Goal: Transaction & Acquisition: Book appointment/travel/reservation

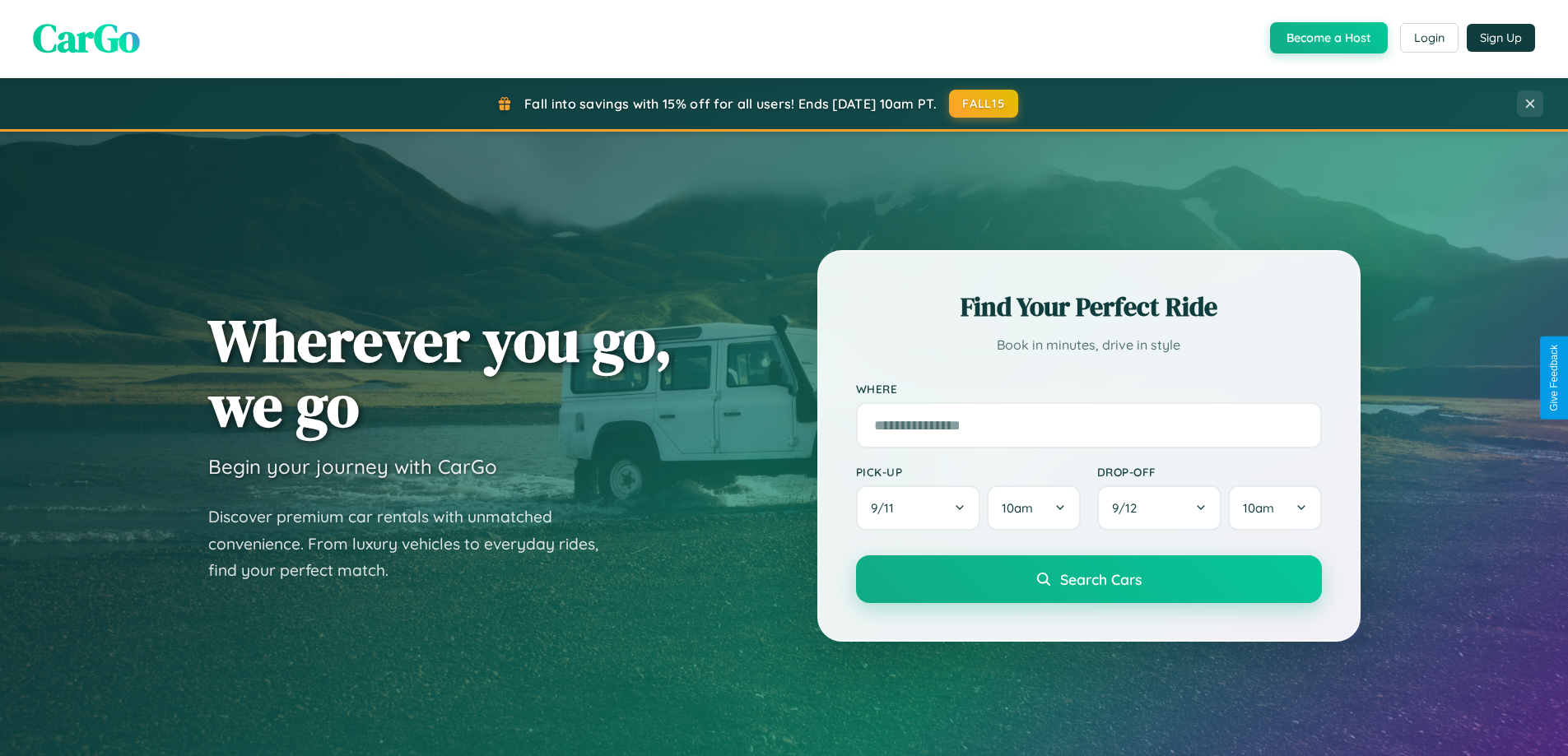
scroll to position [710, 0]
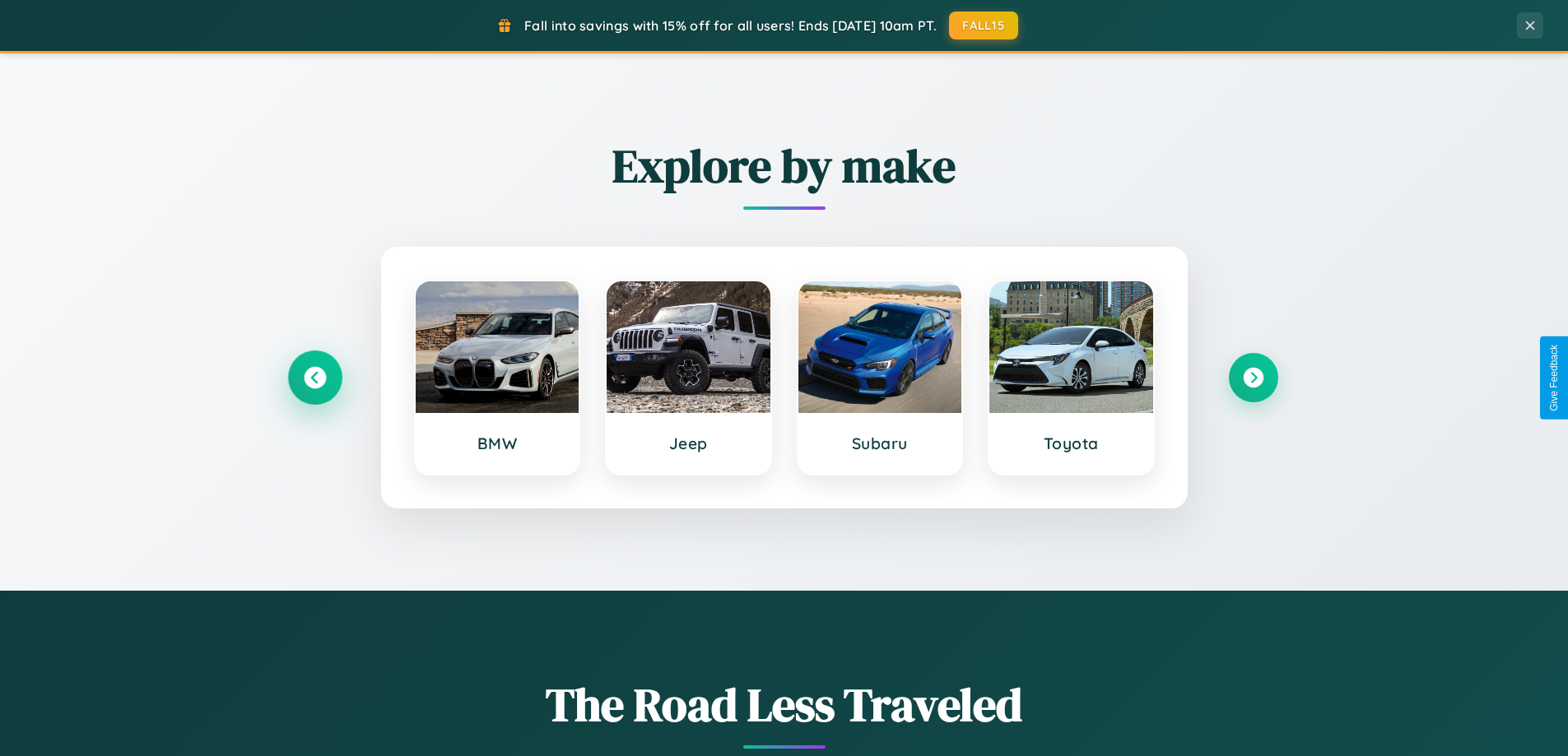
click at [315, 378] on icon at bounding box center [315, 378] width 22 height 22
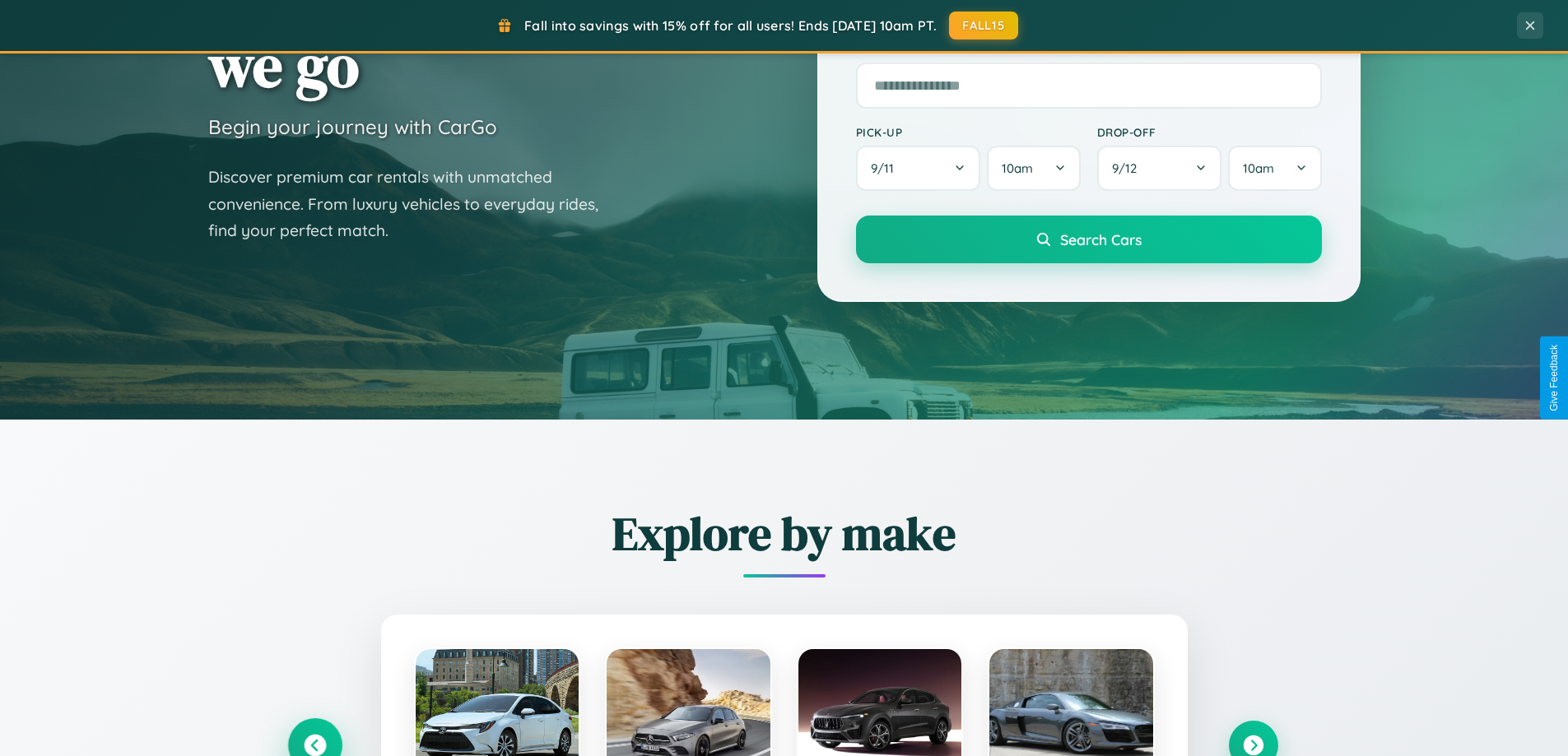
scroll to position [0, 0]
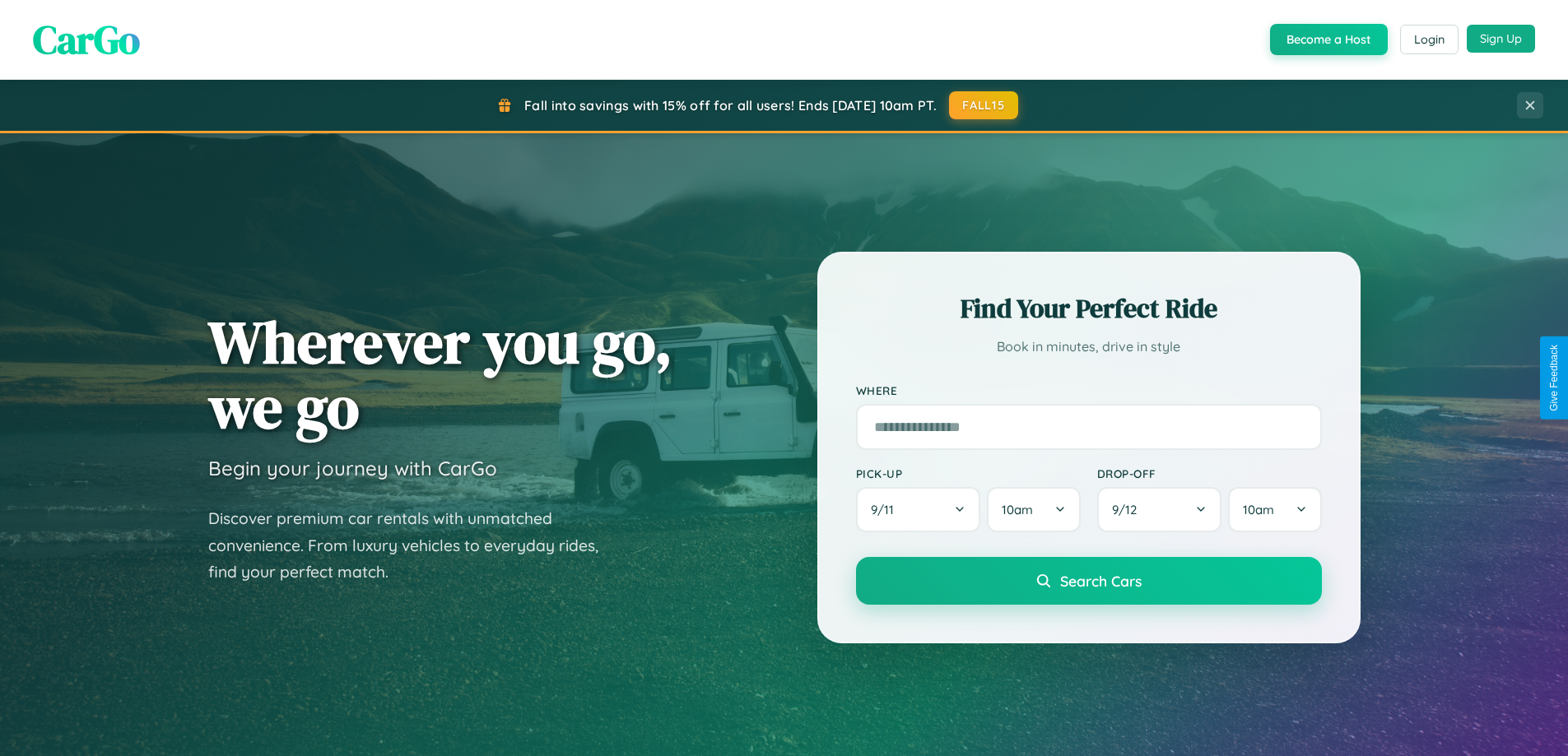
click at [1501, 39] on button "Sign Up" at bounding box center [1501, 39] width 68 height 28
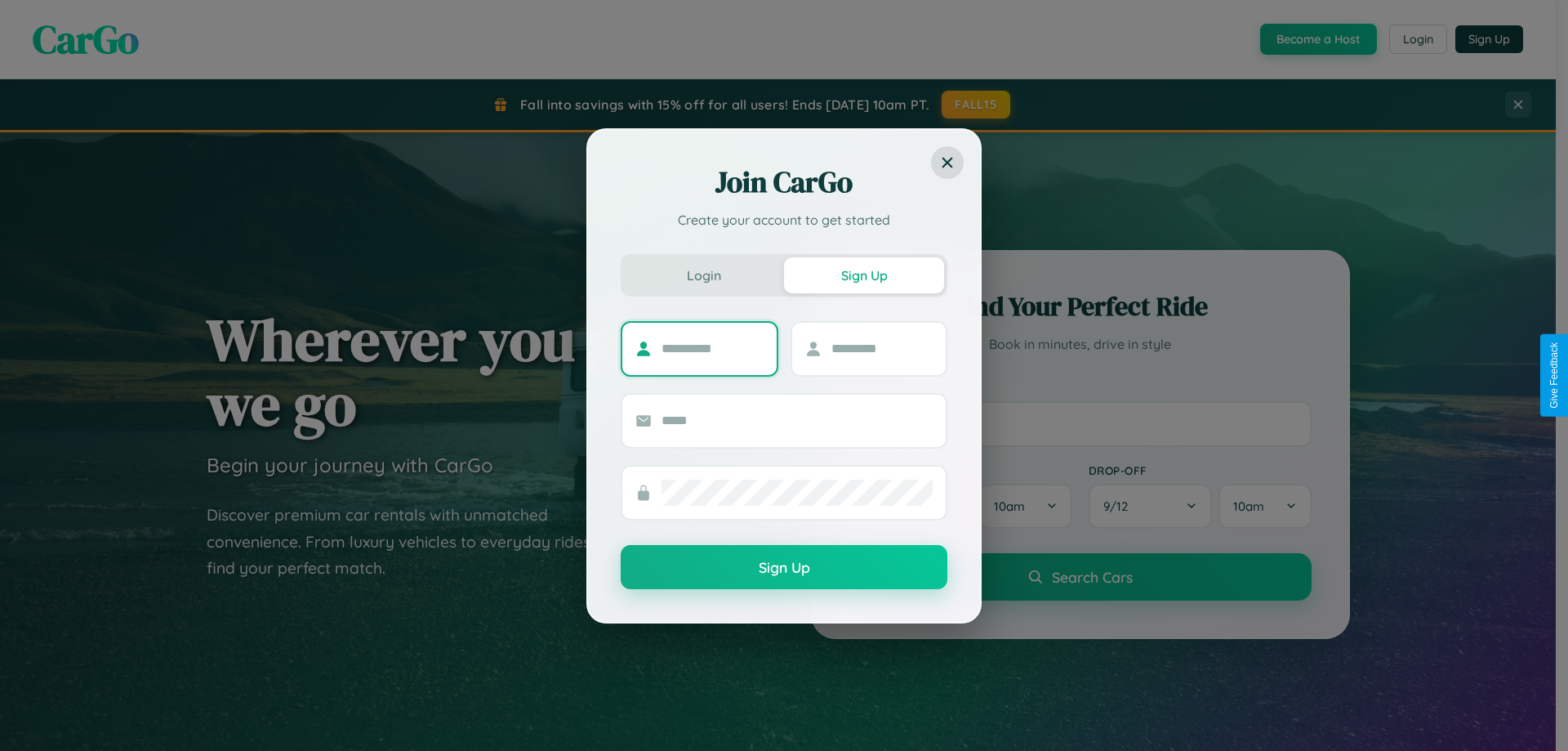
click at [712, 348] on input "text" at bounding box center [712, 349] width 102 height 26
type input "******"
click at [881, 348] on input "text" at bounding box center [882, 349] width 102 height 26
type input "*****"
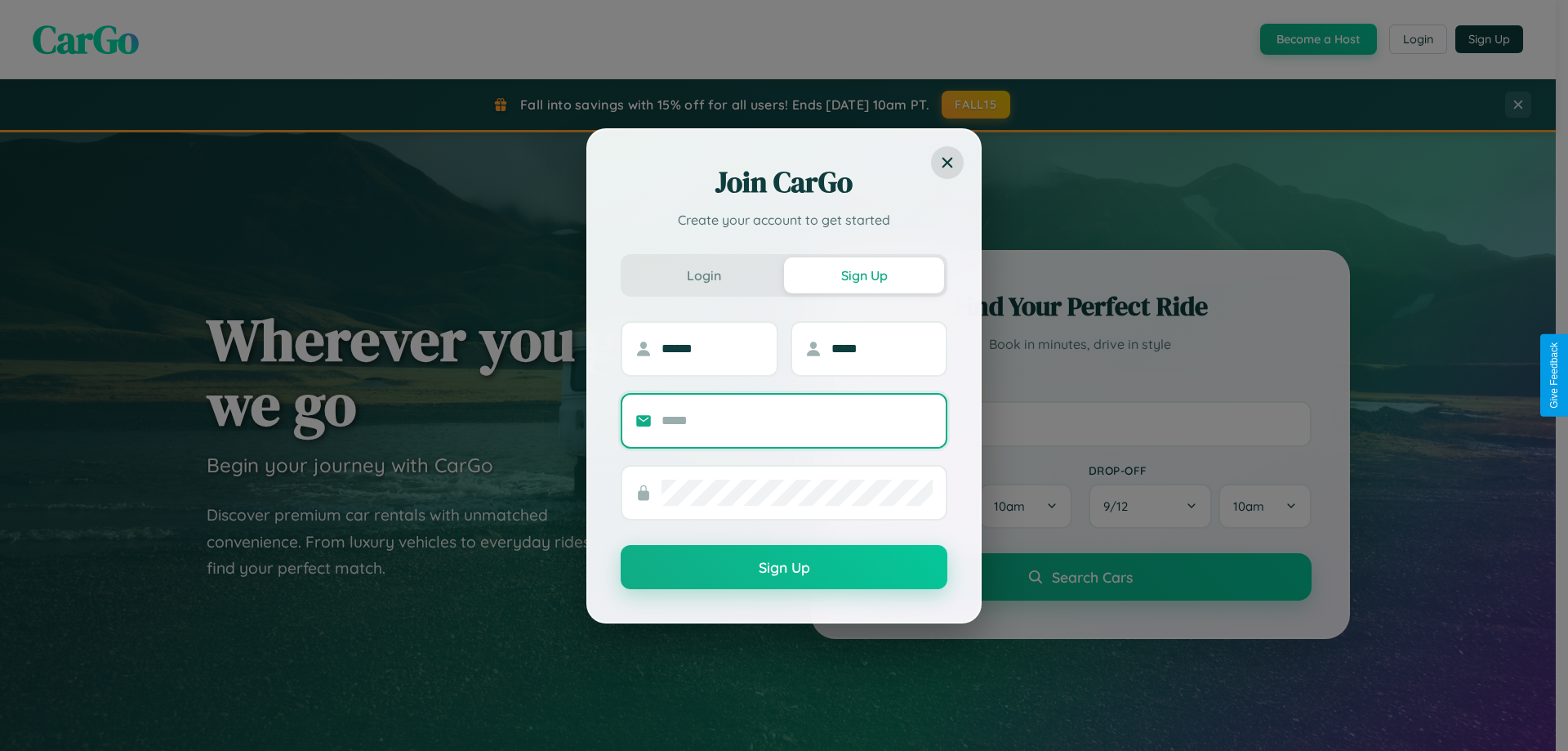
click at [797, 420] on input "text" at bounding box center [797, 421] width 271 height 26
type input "**********"
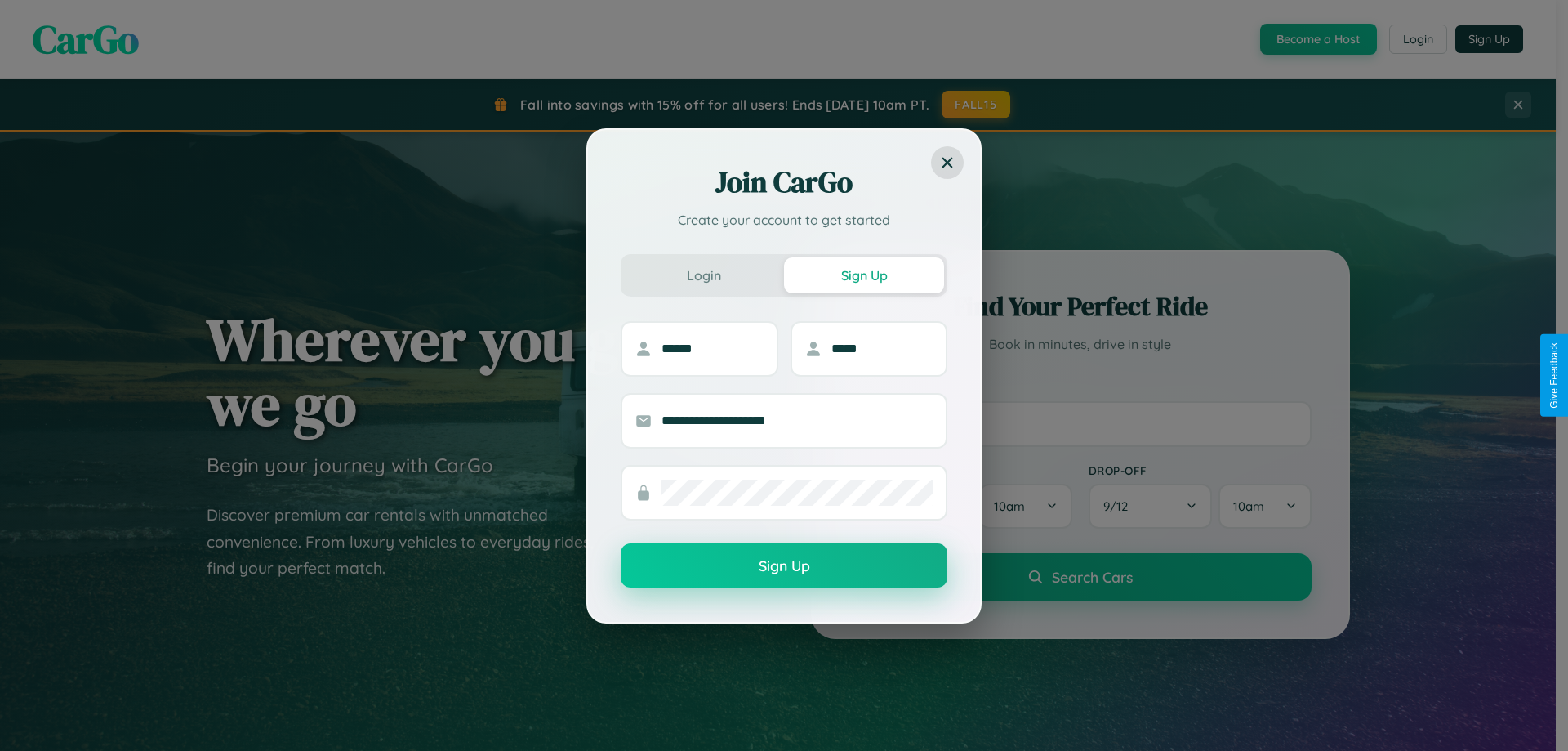
click at [784, 567] on button "Sign Up" at bounding box center [784, 566] width 327 height 44
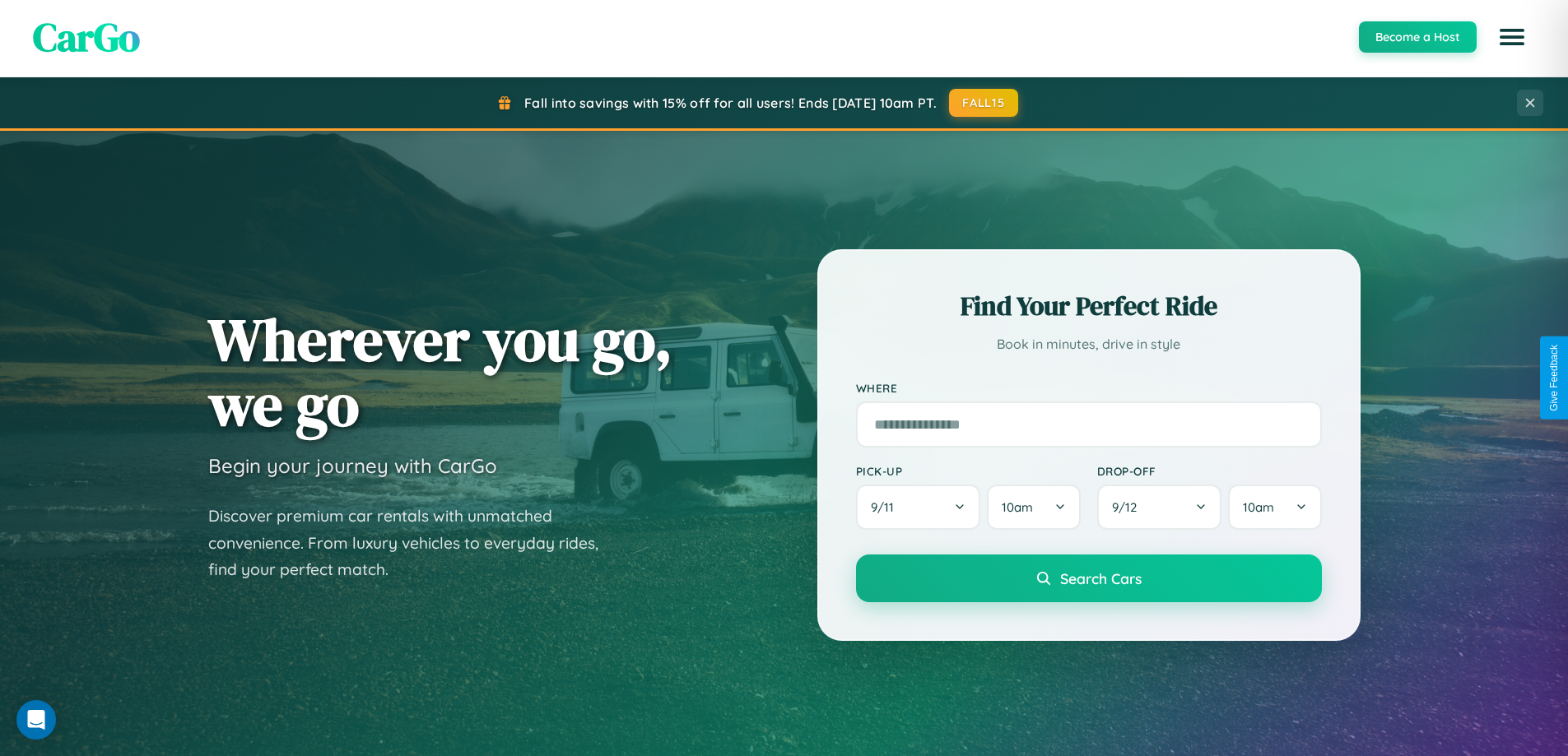
scroll to position [1927, 0]
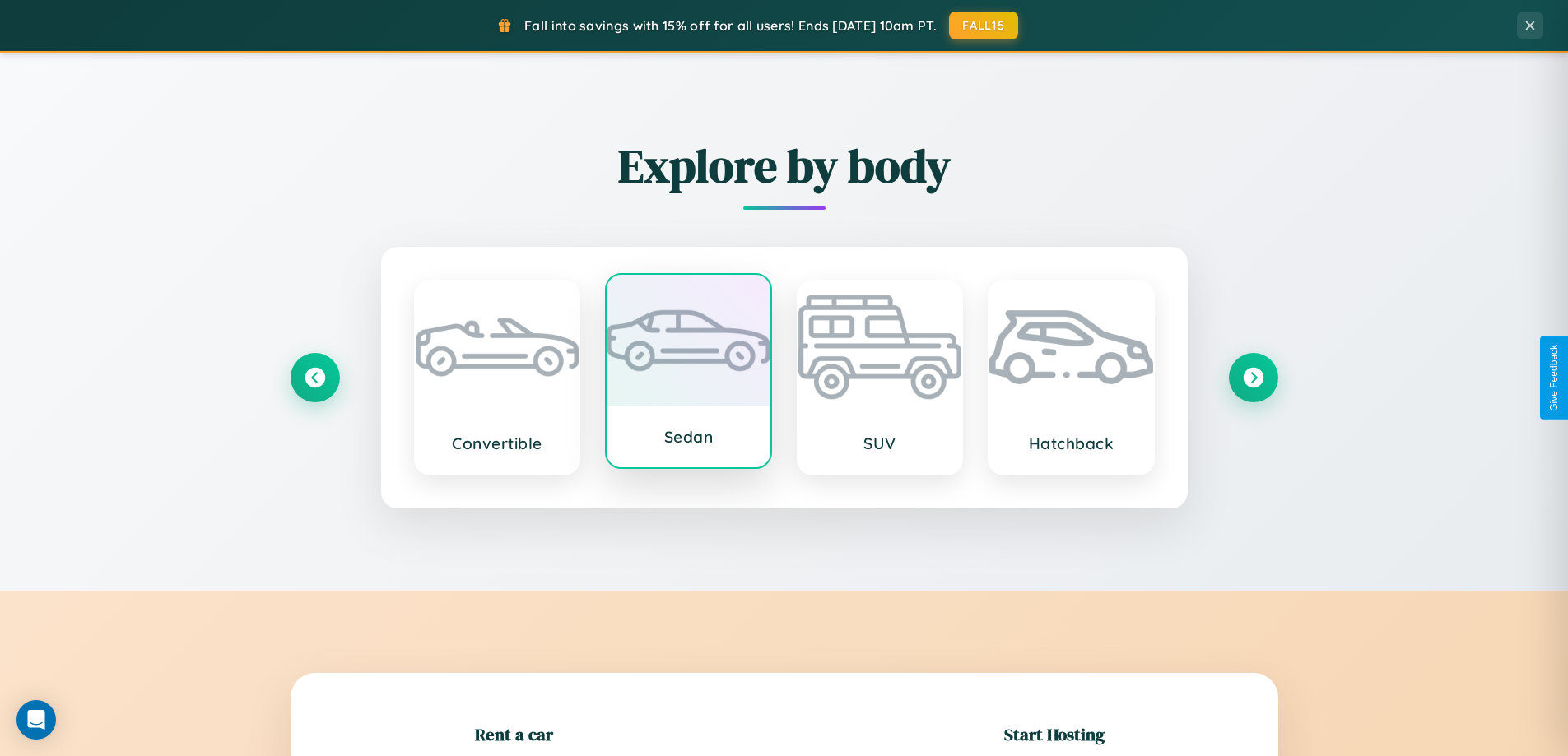
click at [688, 371] on div at bounding box center [688, 341] width 164 height 131
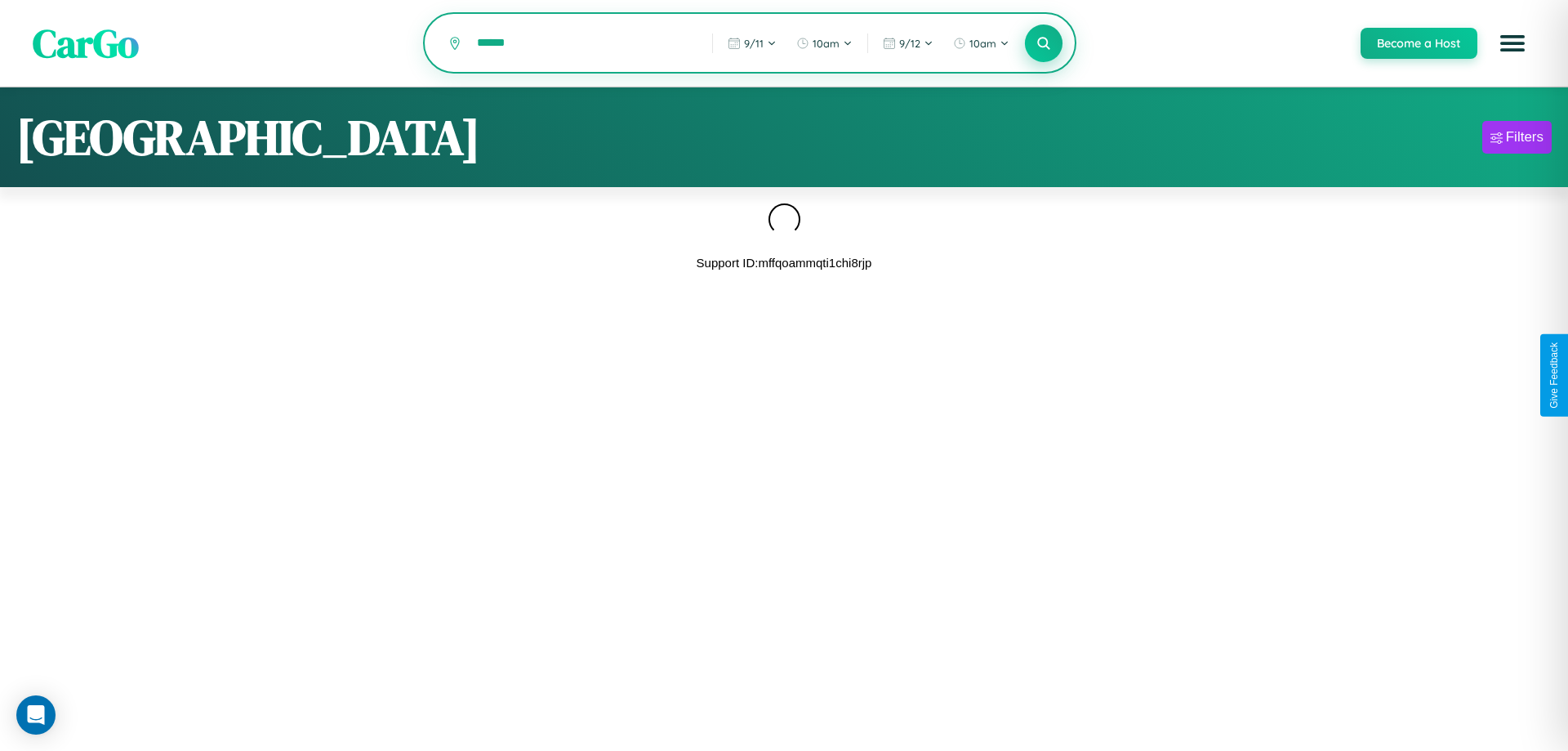
type input "******"
click at [1043, 44] on icon at bounding box center [1044, 43] width 16 height 16
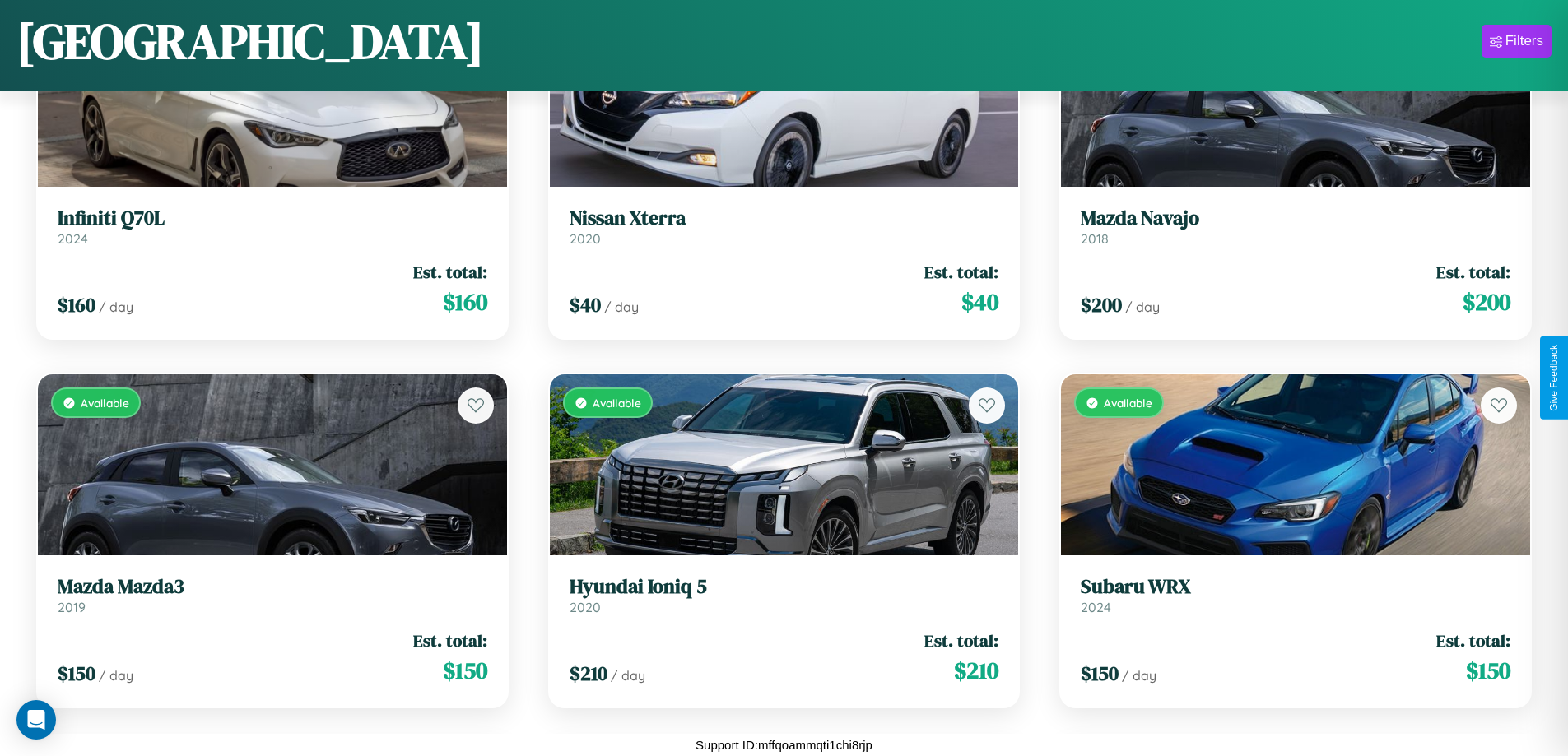
scroll to position [17914, 0]
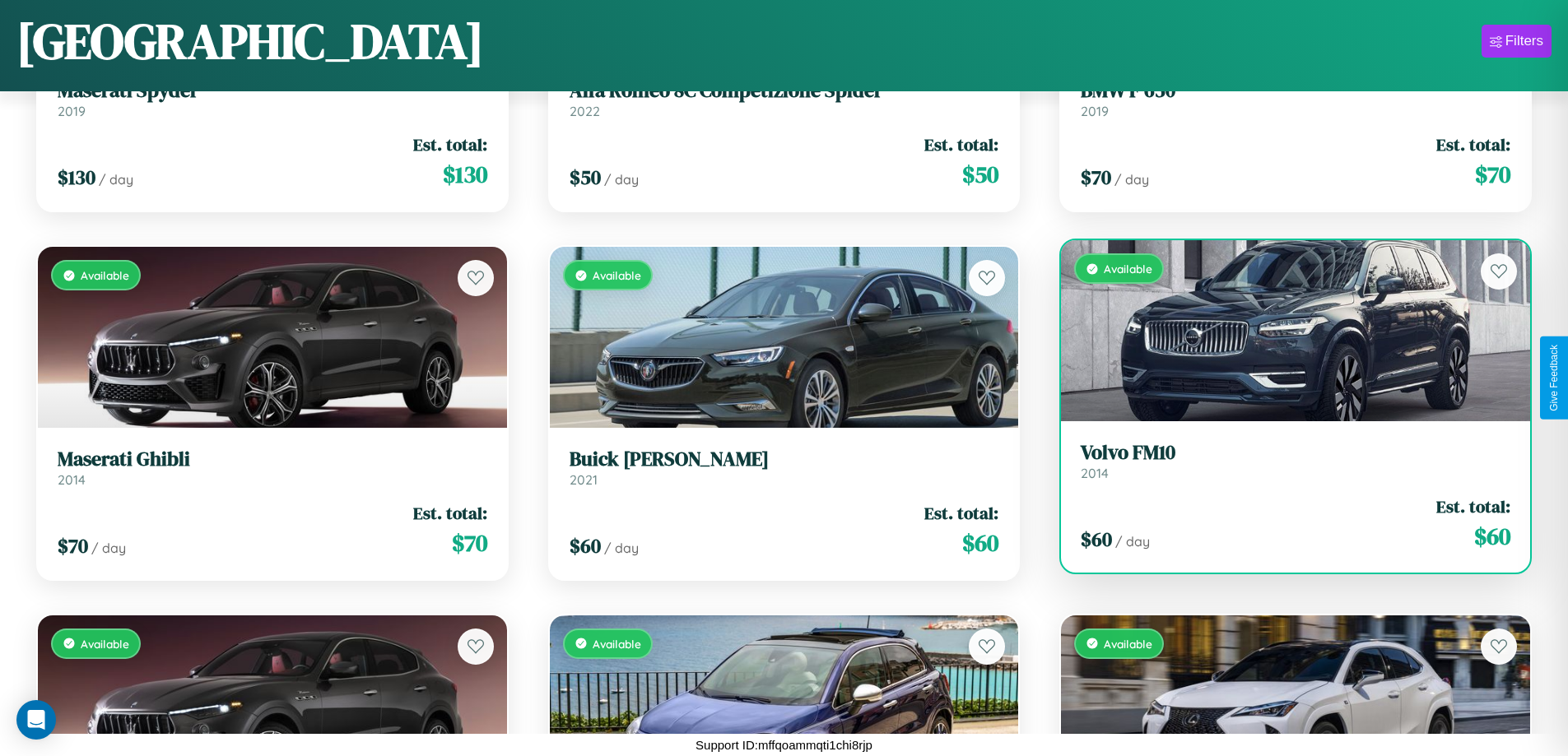
click at [1285, 464] on link "Volvo FM10 2014" at bounding box center [1295, 461] width 429 height 40
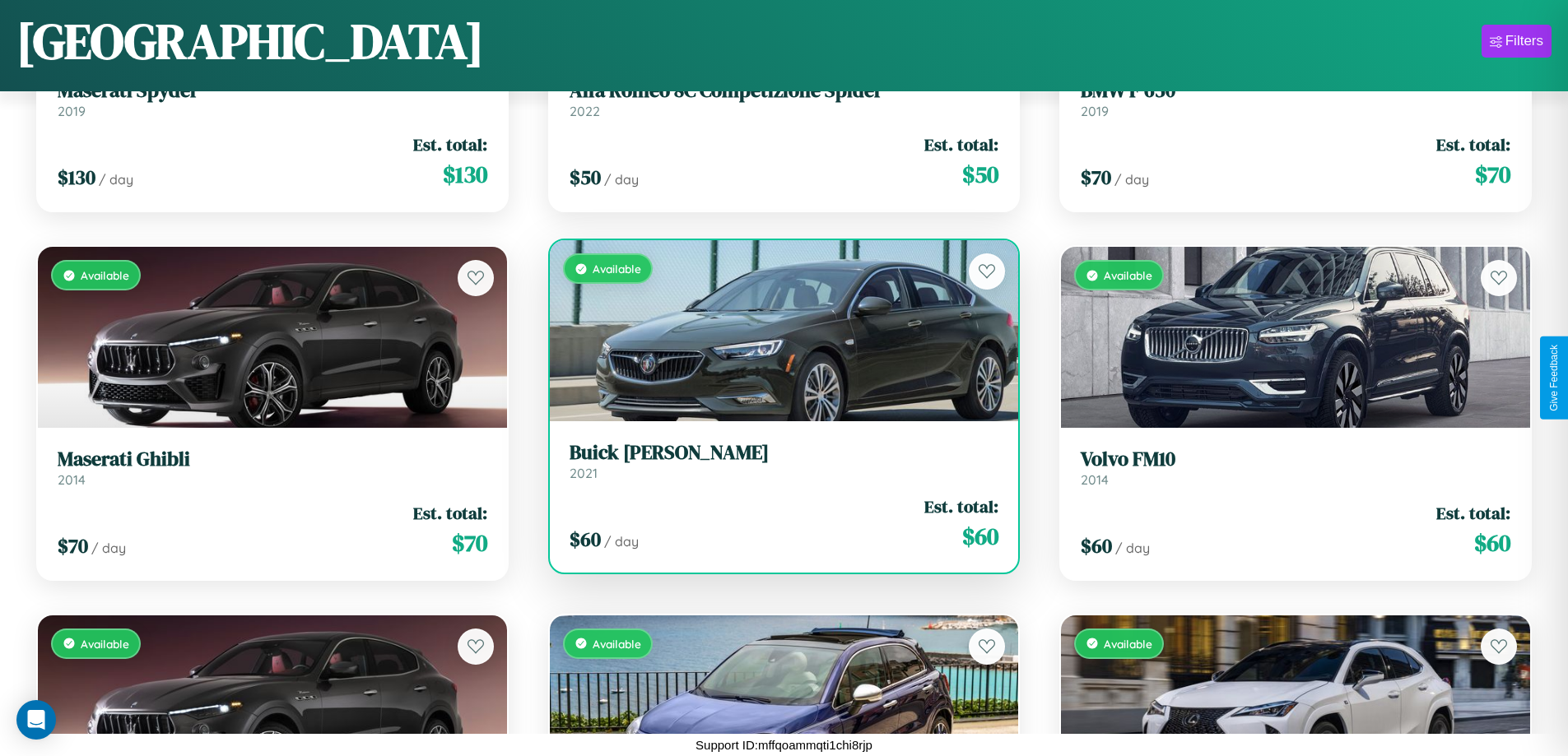
scroll to position [17546, 0]
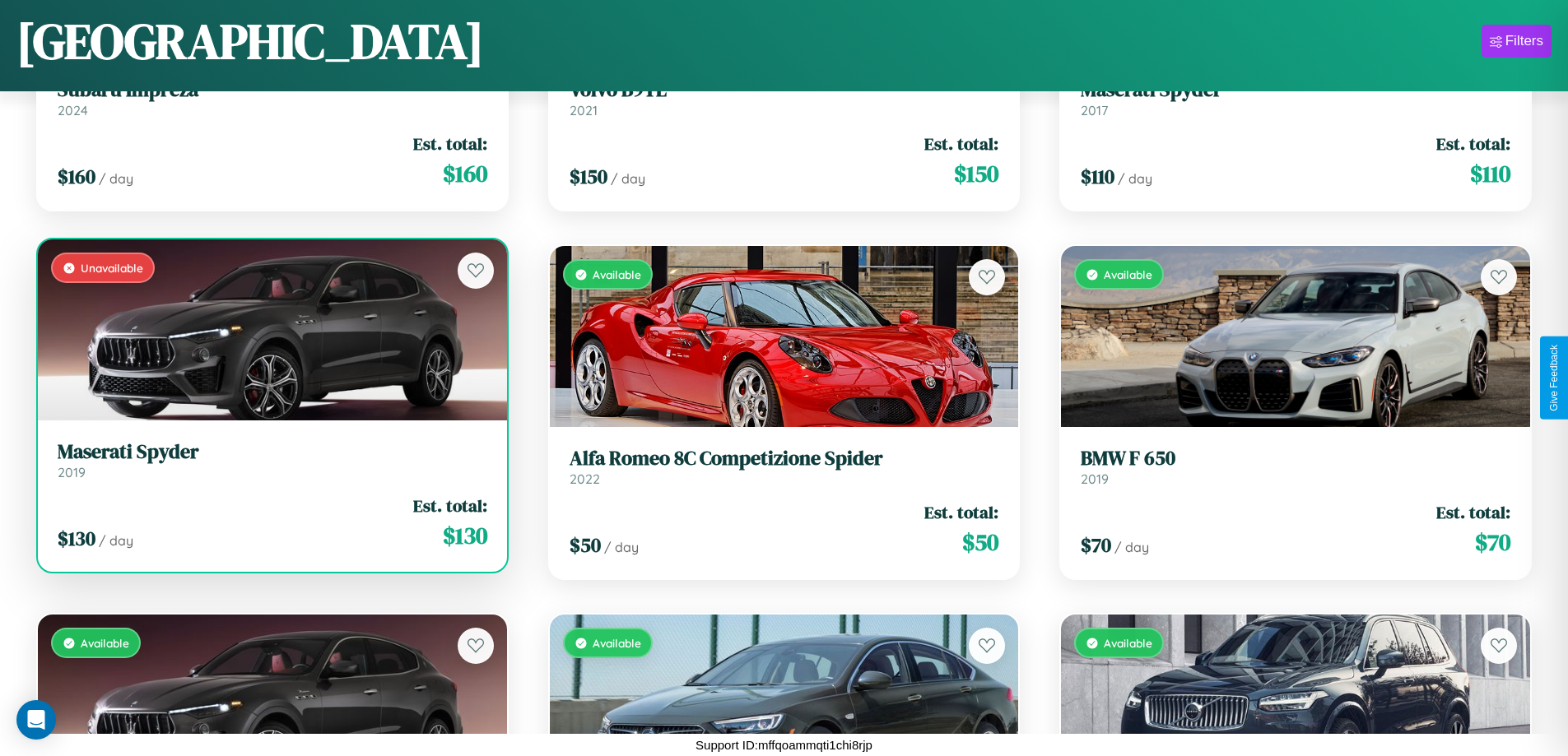
click at [270, 463] on h3 "Maserati Spyder" at bounding box center [273, 451] width 429 height 24
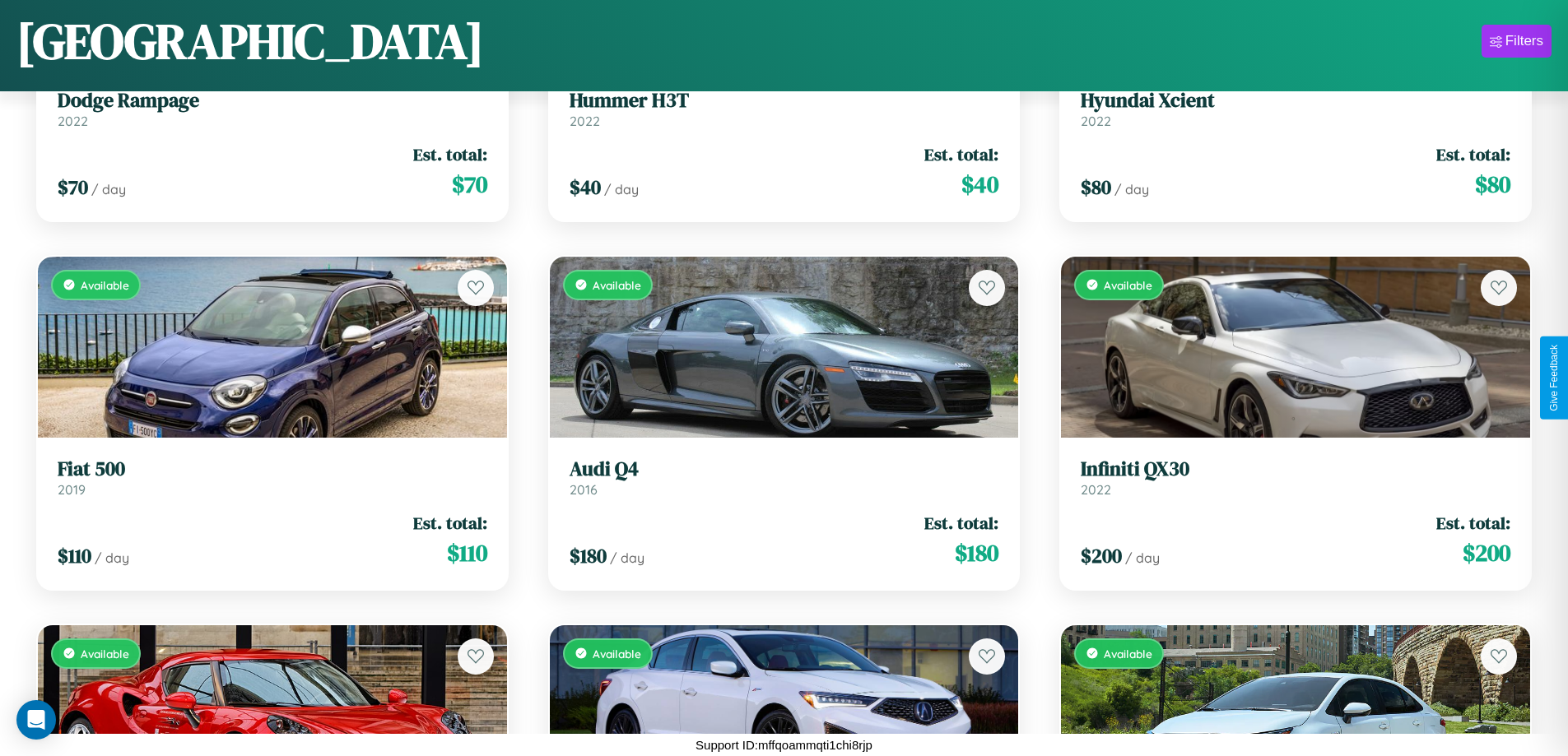
scroll to position [968, 0]
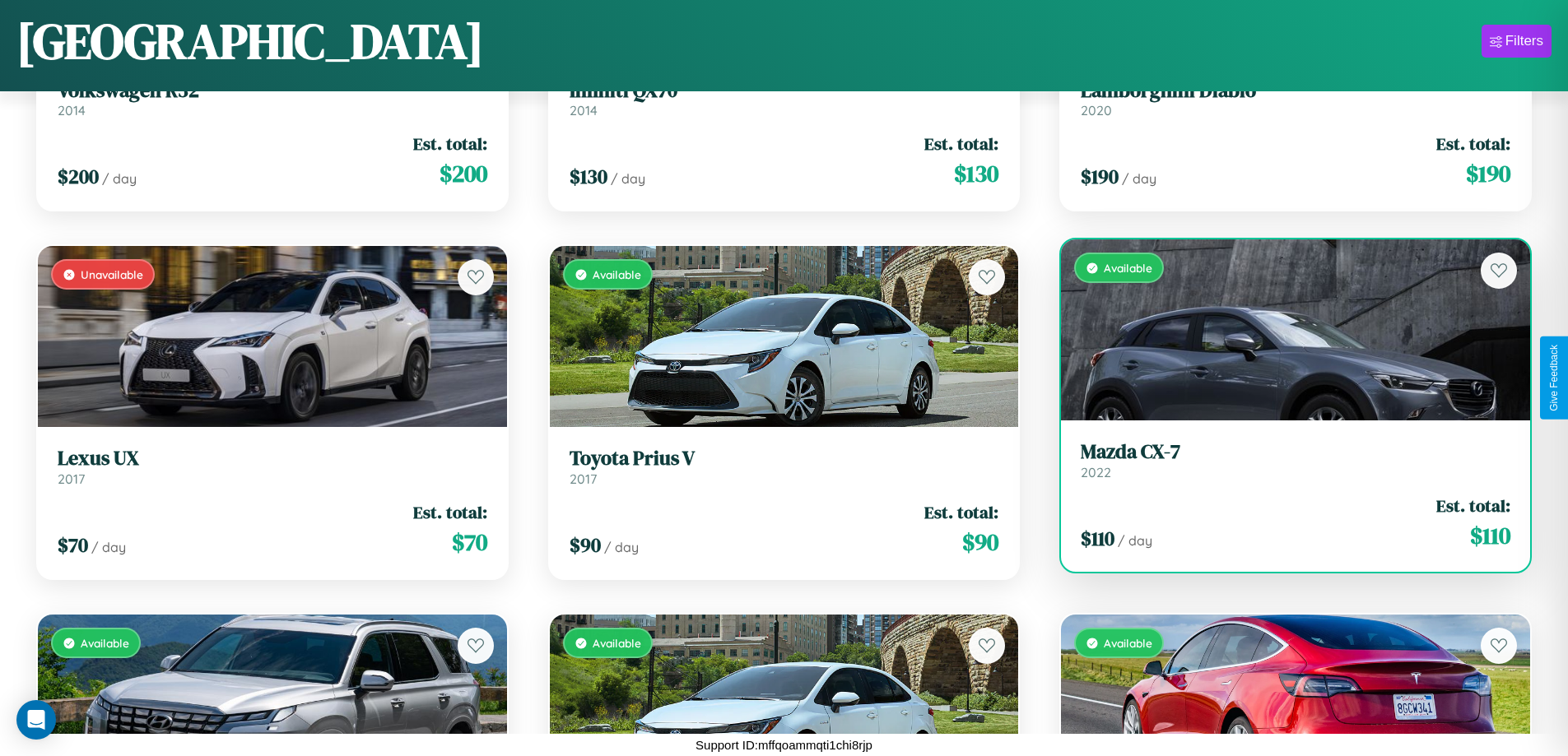
click at [1285, 461] on h3 "Mazda CX-7" at bounding box center [1295, 451] width 429 height 24
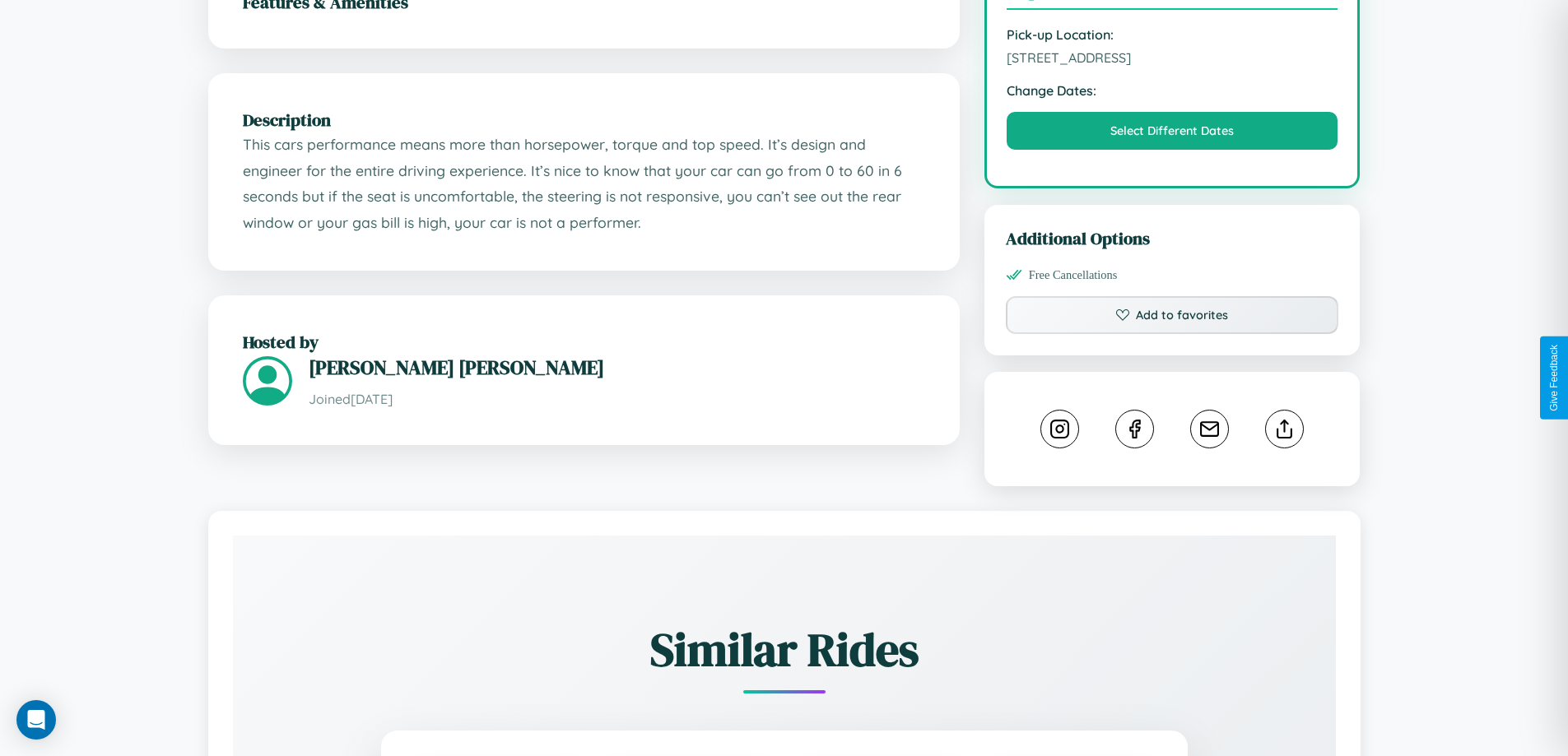
scroll to position [541, 0]
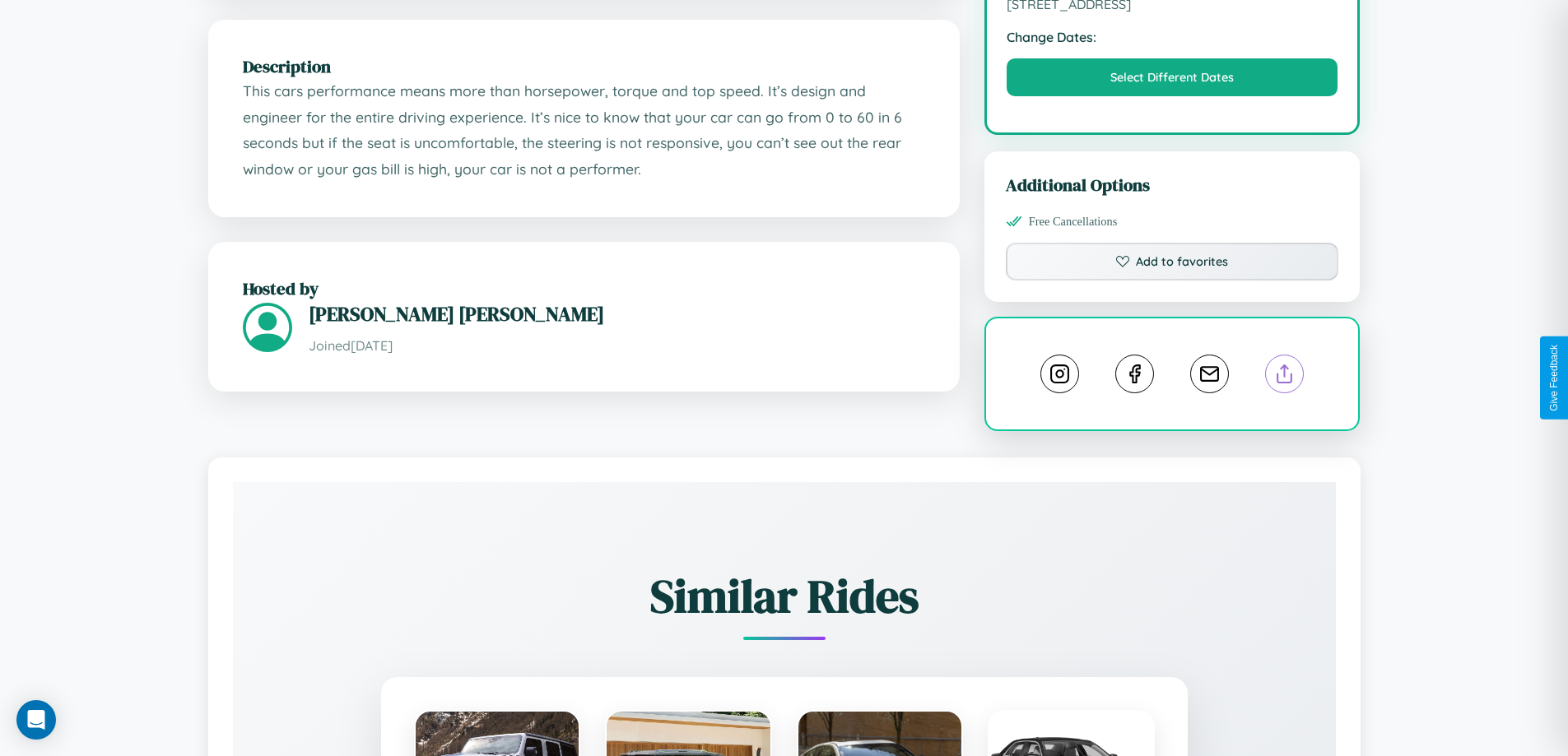
click at [1285, 377] on line at bounding box center [1285, 371] width 0 height 11
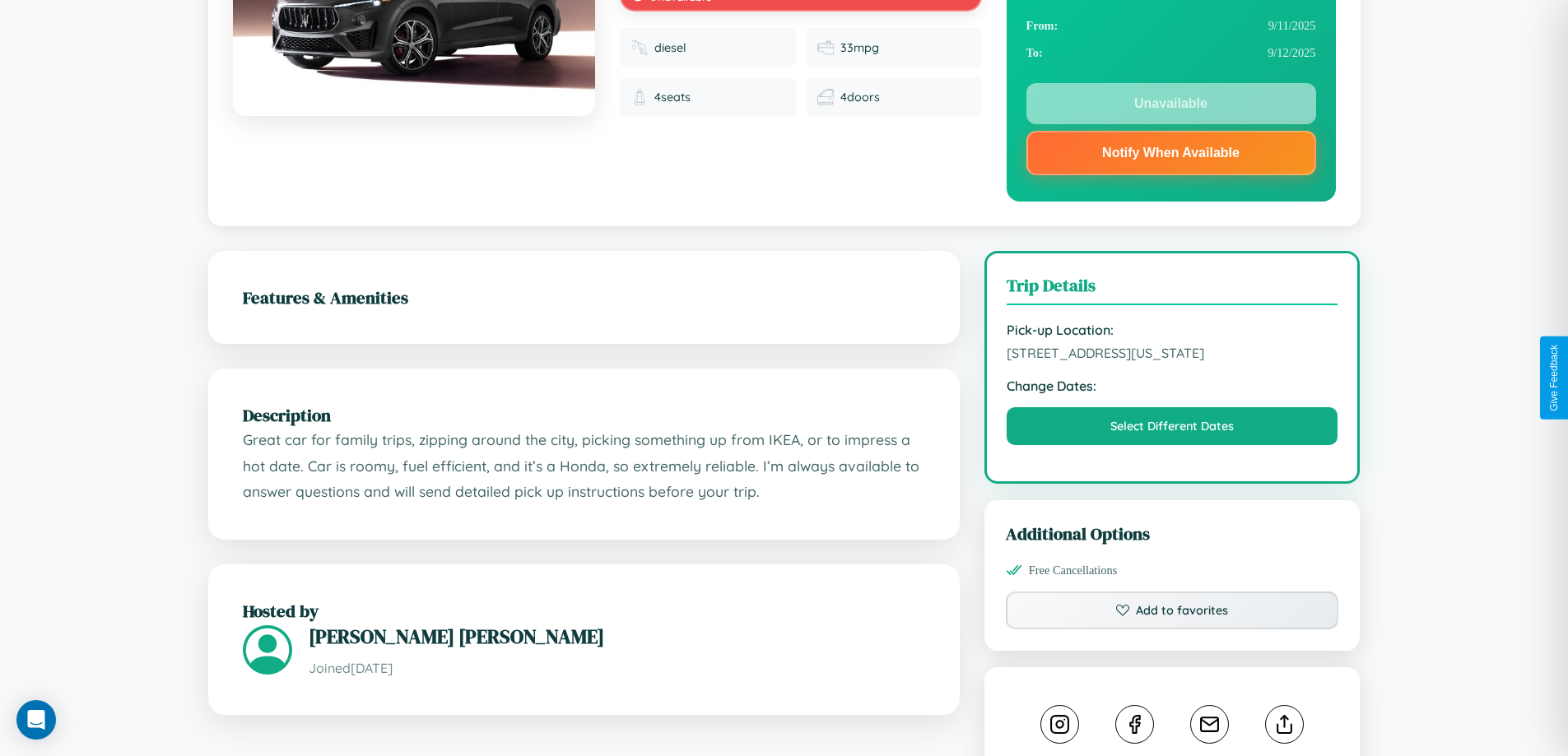
scroll to position [591, 0]
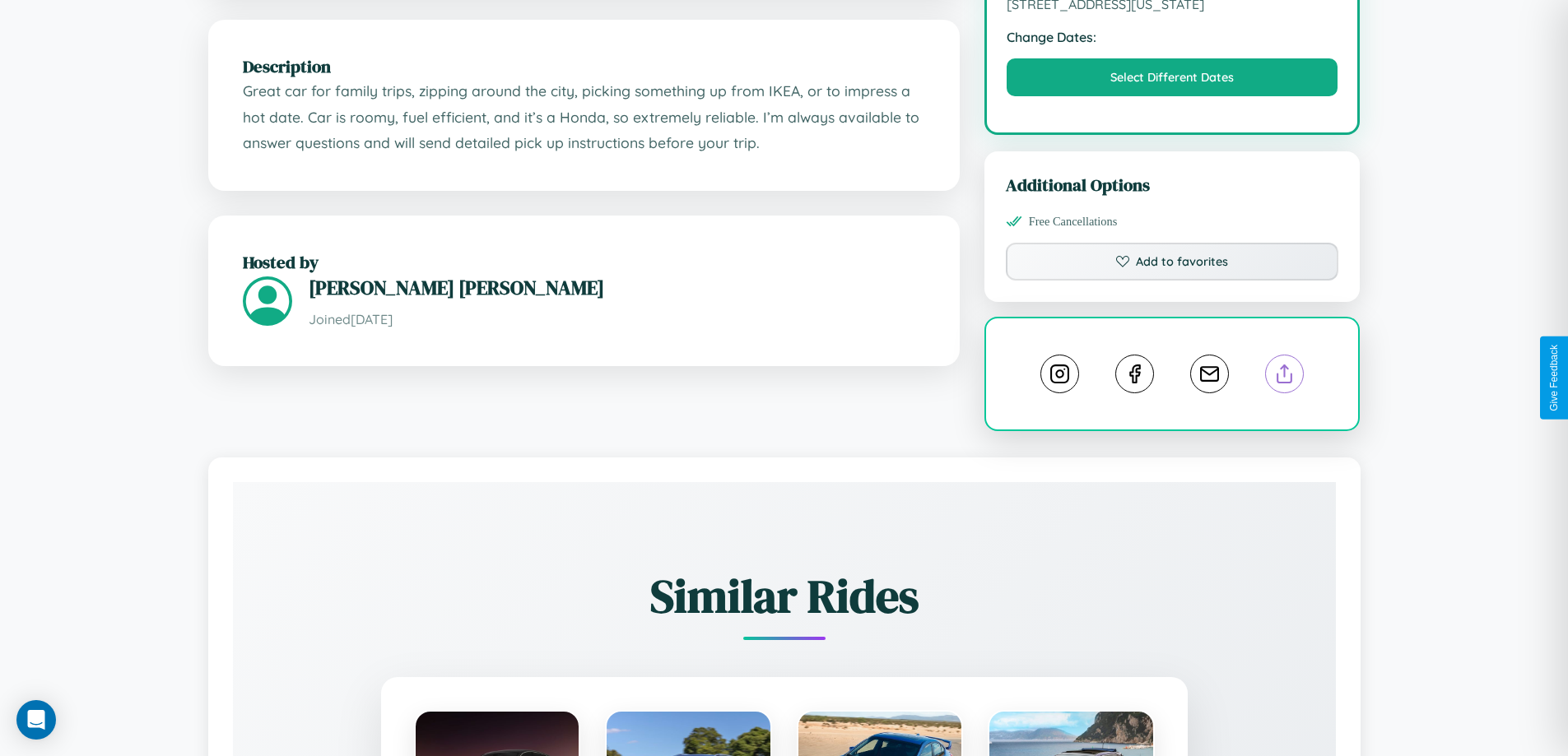
click at [1285, 376] on line at bounding box center [1285, 371] width 0 height 11
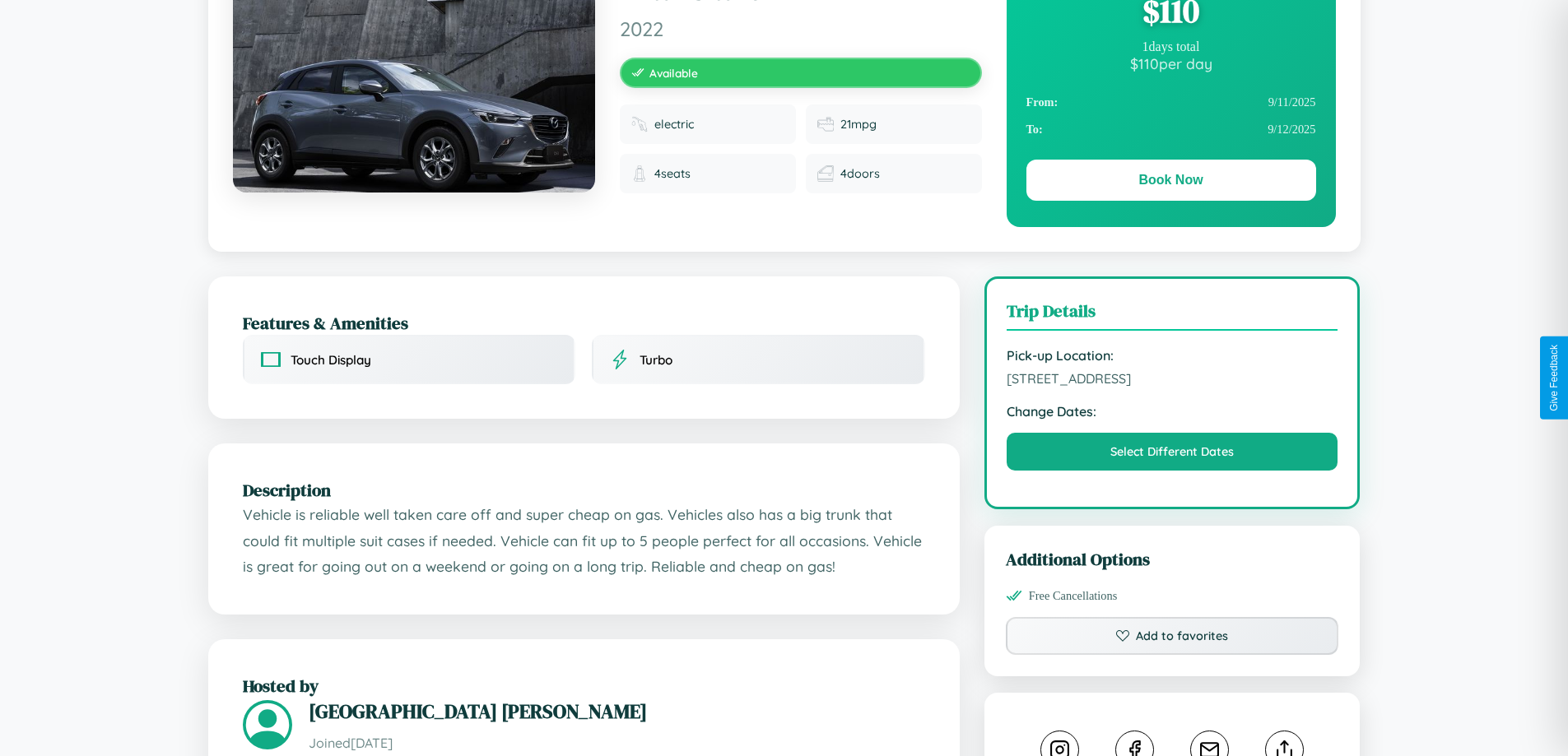
scroll to position [169, 0]
